Goal: Navigation & Orientation: Find specific page/section

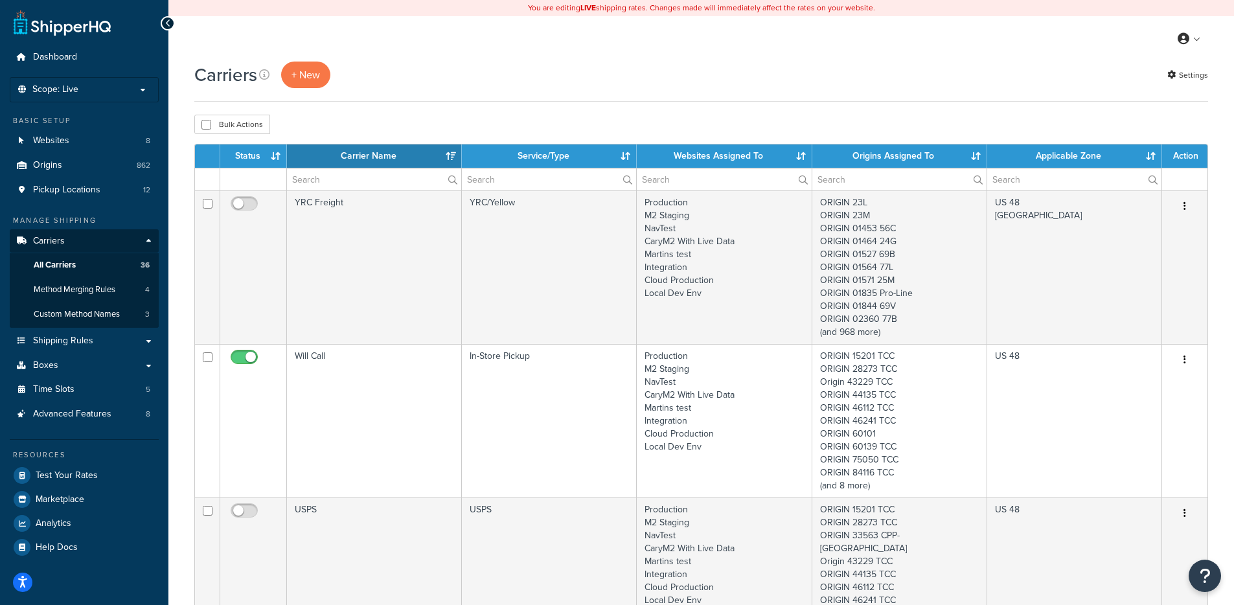
select select "15"
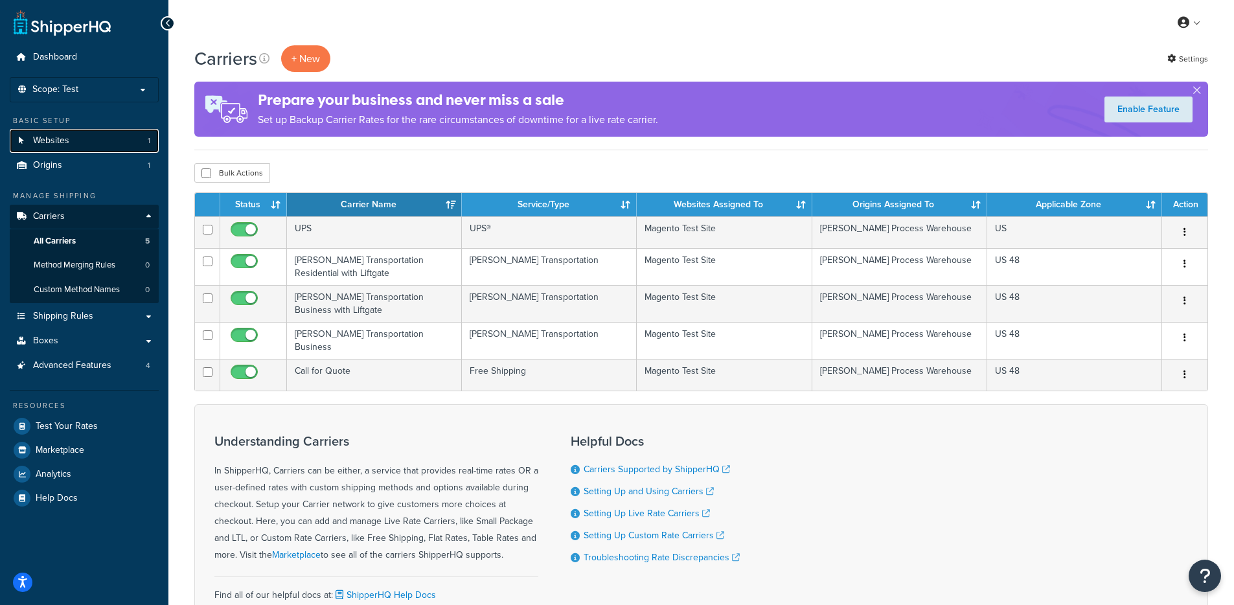
click at [96, 142] on link "Websites 1" at bounding box center [84, 141] width 149 height 24
